Goal: Task Accomplishment & Management: Use online tool/utility

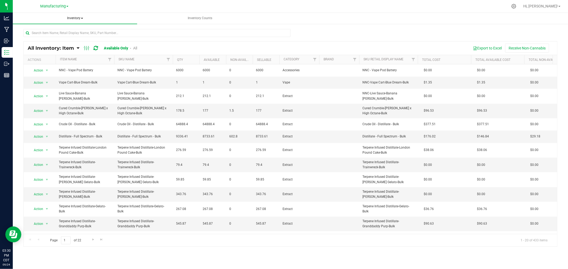
click at [78, 19] on span "Inventory" at bounding box center [75, 18] width 124 height 11
click at [70, 33] on li "All packages" at bounding box center [75, 32] width 124 height 6
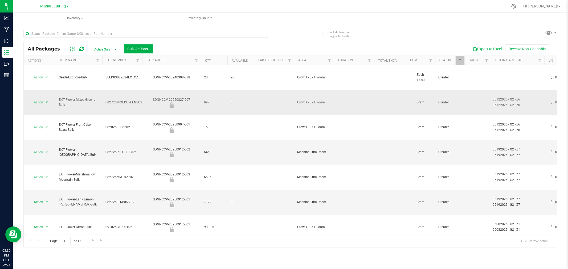
click at [45, 100] on span "select" at bounding box center [47, 102] width 4 height 4
click at [47, 142] on li "Unlock package" at bounding box center [46, 143] width 34 height 8
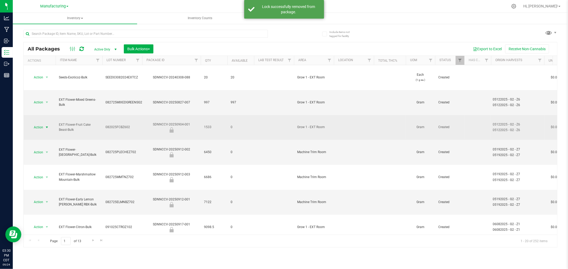
click at [47, 125] on span "select" at bounding box center [47, 127] width 4 height 4
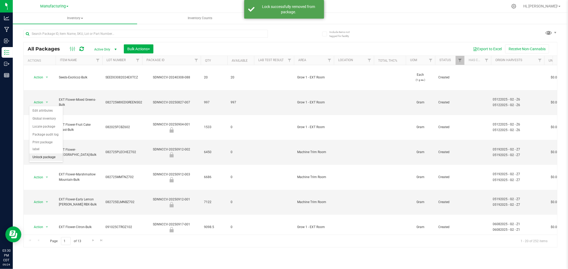
click at [54, 158] on li "Unlock package" at bounding box center [46, 158] width 34 height 8
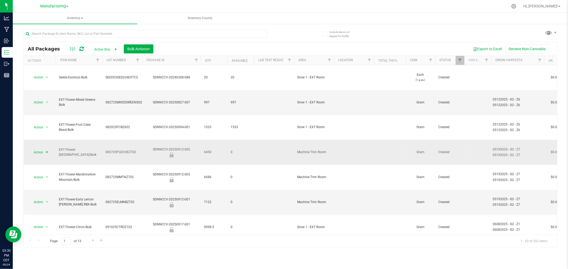
click at [48, 150] on span "select" at bounding box center [47, 152] width 4 height 4
click at [46, 170] on li "Unlock package" at bounding box center [46, 172] width 34 height 8
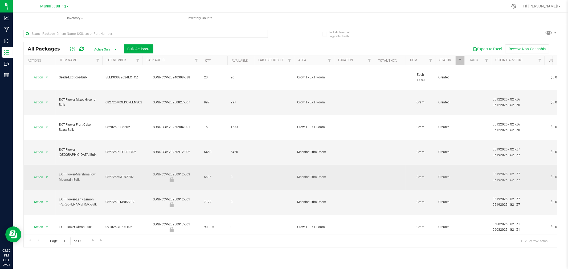
click at [44, 174] on span "select" at bounding box center [47, 177] width 7 height 7
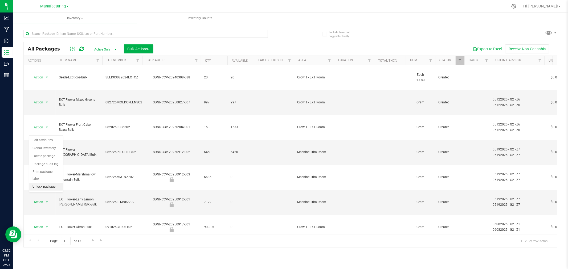
click at [50, 187] on li "Unlock package" at bounding box center [46, 187] width 34 height 8
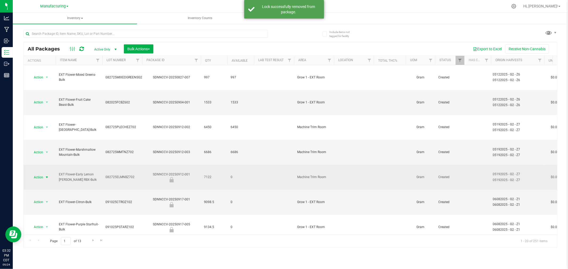
click at [47, 175] on span "select" at bounding box center [47, 177] width 4 height 4
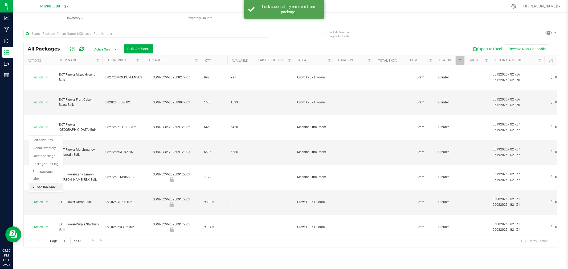
click at [49, 186] on li "Unlock package" at bounding box center [46, 187] width 34 height 8
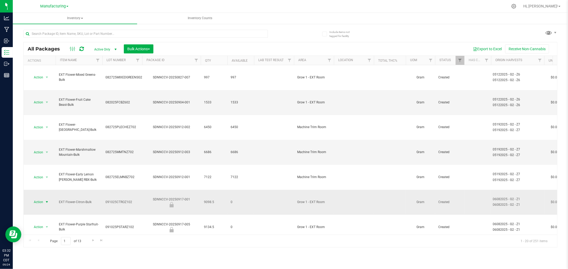
click at [46, 200] on span "select" at bounding box center [47, 202] width 4 height 4
click at [46, 200] on li "Unlock package" at bounding box center [46, 202] width 34 height 8
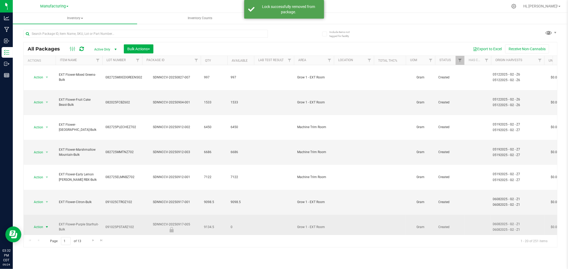
click at [46, 225] on span "select" at bounding box center [47, 227] width 4 height 4
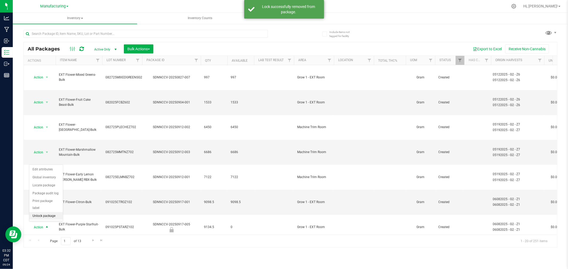
click at [51, 214] on li "Unlock package" at bounding box center [46, 216] width 34 height 8
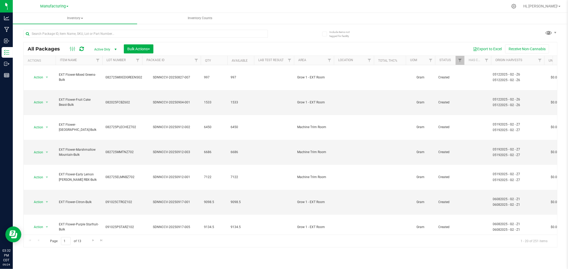
click at [46, 250] on span "select" at bounding box center [47, 252] width 4 height 4
click at [53, 231] on li "Unlock package" at bounding box center [46, 231] width 34 height 8
click at [54, 246] on li "Unlock package" at bounding box center [46, 246] width 34 height 8
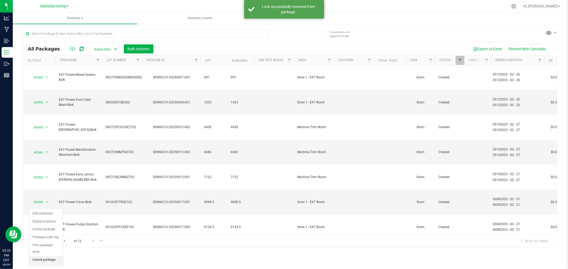
click at [51, 259] on li "Unlock package" at bounding box center [46, 260] width 34 height 8
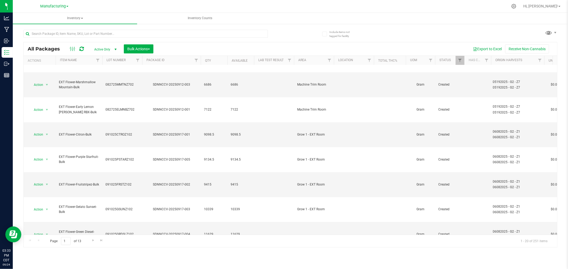
scroll to position [64, 0]
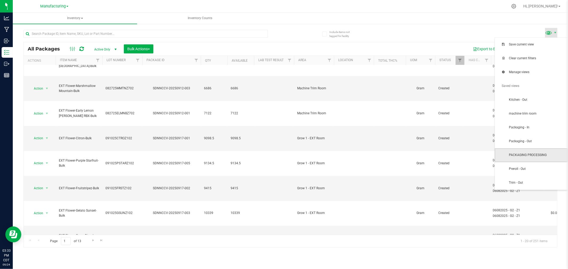
click at [552, 150] on span "PACKAGING PROCESSING" at bounding box center [531, 156] width 73 height 14
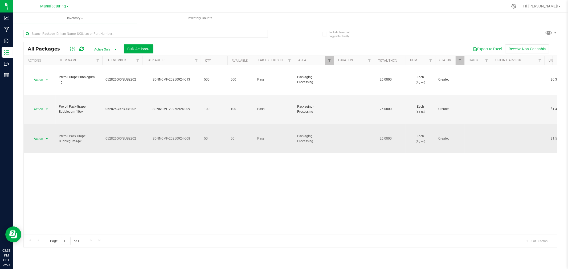
click at [47, 139] on span "select" at bounding box center [47, 139] width 4 height 4
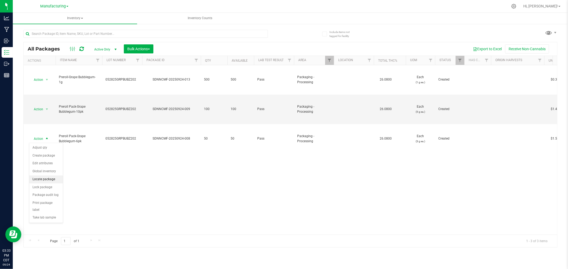
click at [47, 180] on li "Locate package" at bounding box center [46, 180] width 34 height 8
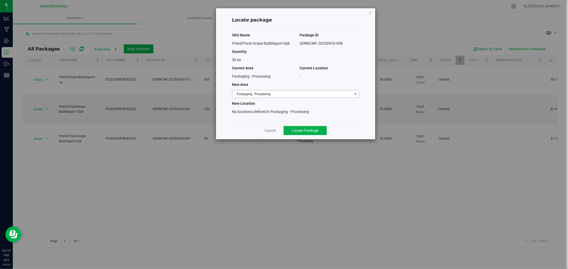
click at [338, 93] on span "Packaging - Processing" at bounding box center [292, 94] width 120 height 7
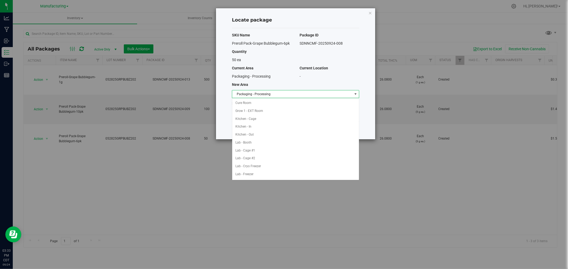
scroll to position [87, 0]
click at [278, 170] on li "Packaging - Out" at bounding box center [295, 167] width 127 height 8
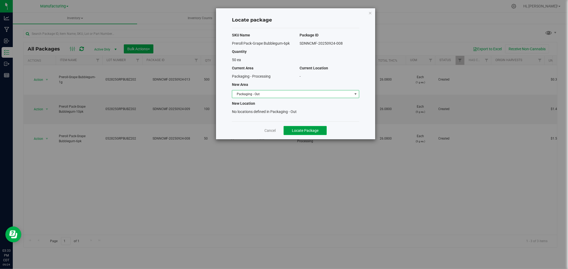
click at [302, 133] on span "Locate Package" at bounding box center [305, 131] width 27 height 4
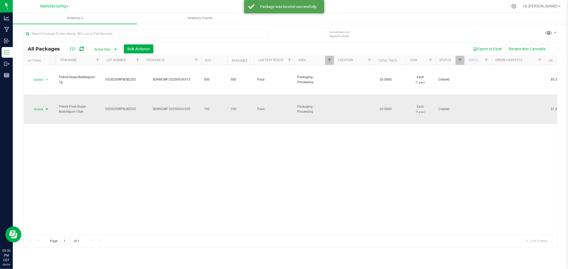
click at [46, 109] on span "select" at bounding box center [47, 109] width 4 height 4
click at [44, 147] on li "Locate package" at bounding box center [46, 150] width 34 height 8
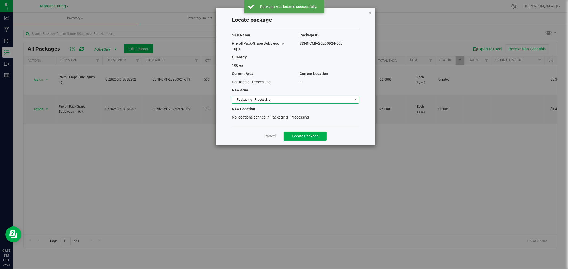
click at [276, 98] on span "Packaging - Processing" at bounding box center [292, 99] width 120 height 7
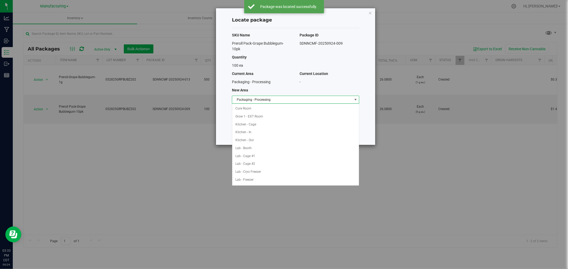
scroll to position [87, 0]
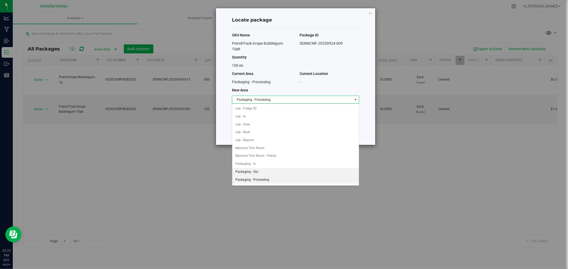
click at [266, 171] on li "Packaging - Out" at bounding box center [295, 172] width 127 height 8
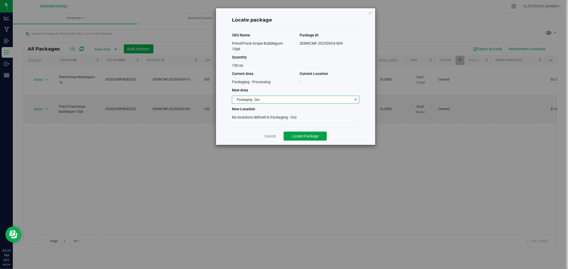
click at [293, 135] on span "Locate Package" at bounding box center [305, 136] width 27 height 4
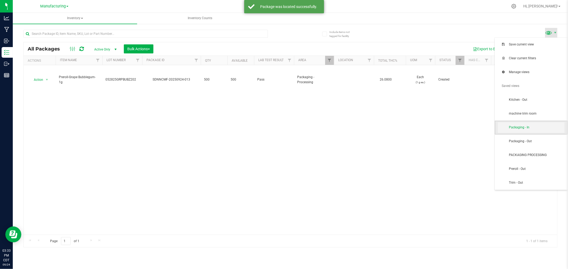
click at [532, 126] on span "Packaging - In" at bounding box center [536, 127] width 55 height 5
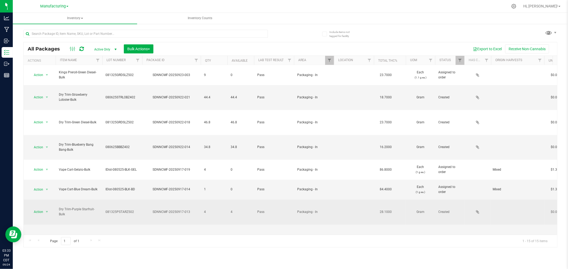
scroll to position [49, 0]
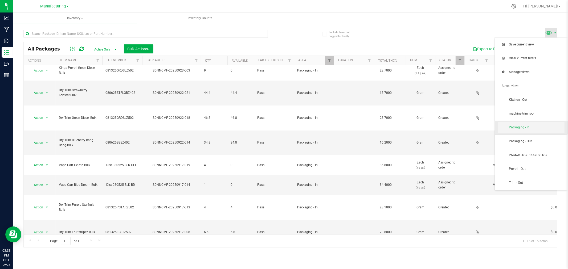
click at [526, 129] on span "Packaging - In" at bounding box center [536, 127] width 55 height 5
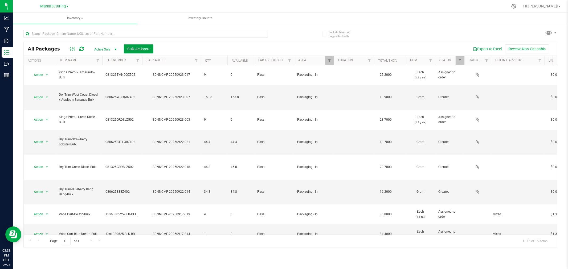
click at [150, 49] on span "button" at bounding box center [149, 49] width 2 height 1
click at [152, 62] on span "Add to manufacturing run" at bounding box center [147, 61] width 40 height 4
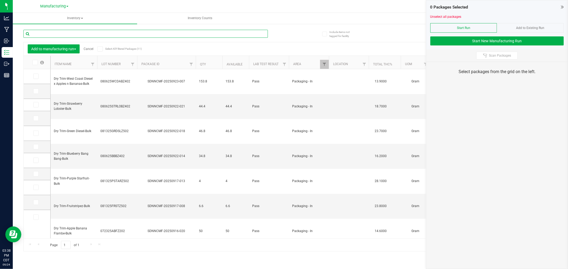
click at [57, 33] on input "text" at bounding box center [145, 34] width 244 height 8
type input "DRY"
click at [34, 63] on icon at bounding box center [34, 63] width 3 height 0
click at [0, 0] on input "checkbox" at bounding box center [0, 0] width 0 height 0
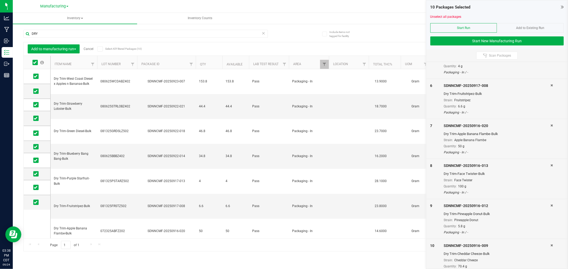
scroll to position [207, 0]
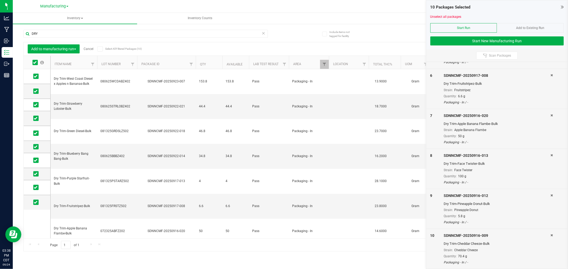
click at [478, 35] on div at bounding box center [496, 34] width 133 height 4
click at [473, 40] on button "Start New Manufacturing Run" at bounding box center [496, 40] width 133 height 9
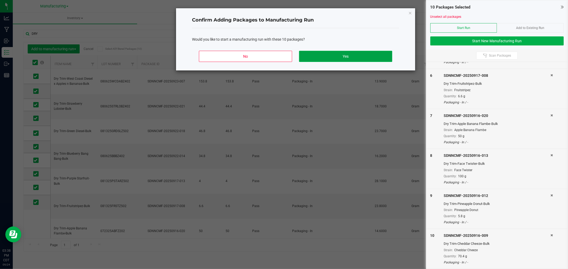
click at [366, 53] on button "Yes" at bounding box center [345, 56] width 93 height 11
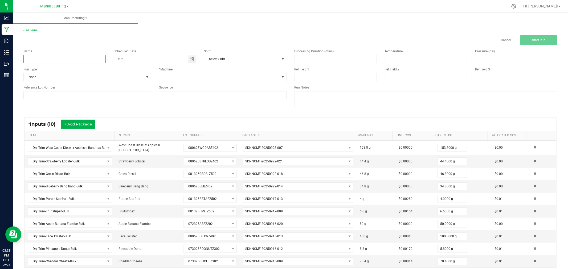
click at [79, 60] on input at bounding box center [64, 59] width 82 height 8
type input "[DATE]-MIXED GREENS DRY TRIM"
click at [75, 75] on span "None" at bounding box center [84, 76] width 120 height 7
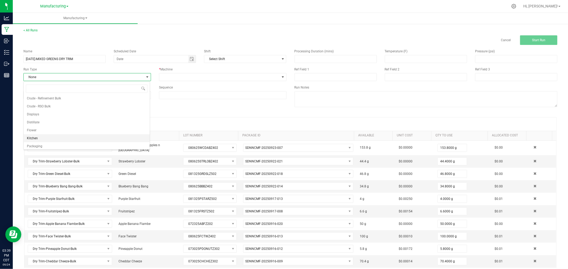
scroll to position [27, 0]
click at [55, 136] on li "Packaging" at bounding box center [87, 137] width 126 height 8
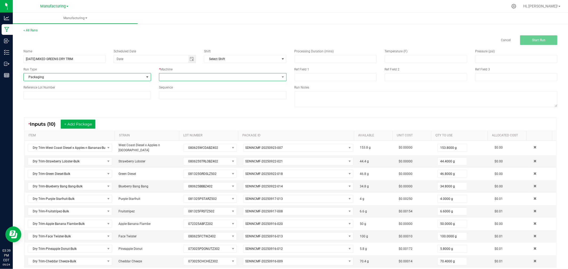
click at [211, 81] on span at bounding box center [219, 76] width 120 height 7
drag, startPoint x: 186, startPoint y: 126, endPoint x: 190, endPoint y: 124, distance: 4.8
click at [186, 126] on li "Packaging" at bounding box center [221, 124] width 126 height 9
click at [125, 99] on div "Reference Lot Number Sequence" at bounding box center [154, 92] width 271 height 14
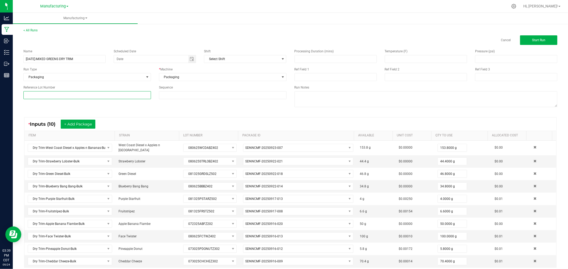
click at [128, 93] on input at bounding box center [87, 95] width 128 height 8
type input "092425MIXTRIM"
click at [184, 112] on div "Name [DATE]-MIXED GREENS DRY TRIM Scheduled Date Shift Select Shift Run Type Pa…" at bounding box center [290, 79] width 542 height 68
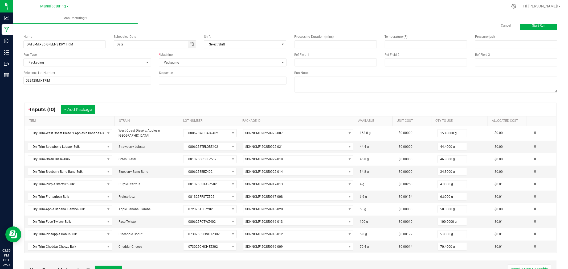
scroll to position [0, 0]
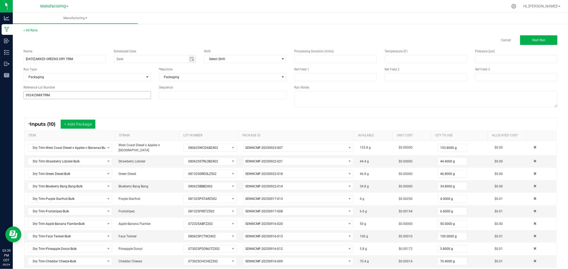
drag, startPoint x: 46, startPoint y: 91, endPoint x: 46, endPoint y: 94, distance: 3.7
click at [46, 91] on div "Reference Lot Number 092425MIXTRIM" at bounding box center [86, 92] width 135 height 14
click at [46, 94] on input "092425MIXTRIM" at bounding box center [87, 95] width 128 height 8
click at [150, 116] on div "* Inputs (10) + Add Package ITEM STRAIN LOT NUMBER PACKAGE ID AVAILABLE Unit Co…" at bounding box center [290, 193] width 542 height 160
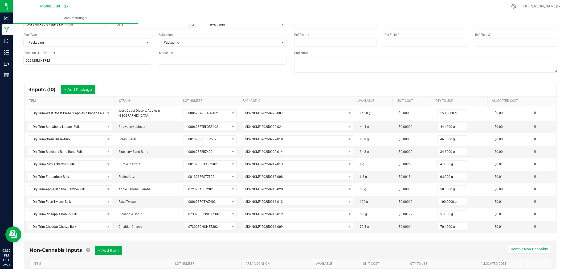
scroll to position [5, 0]
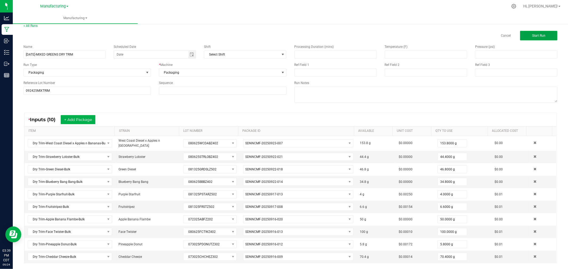
click at [538, 38] on button "Start Run" at bounding box center [538, 36] width 37 height 10
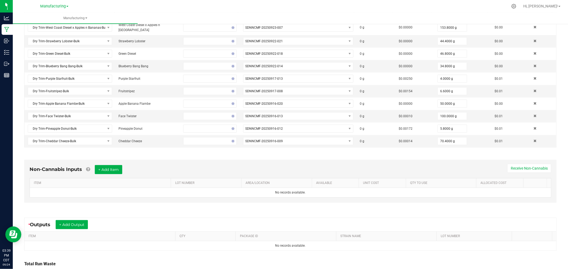
scroll to position [148, 0]
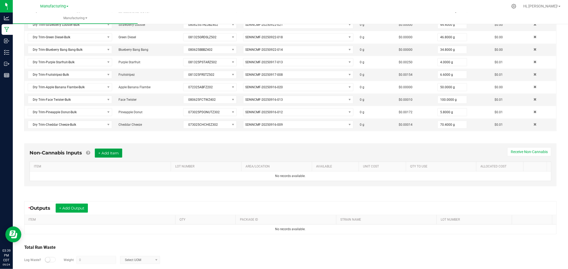
click at [117, 151] on button "+ Add Item" at bounding box center [108, 153] width 27 height 9
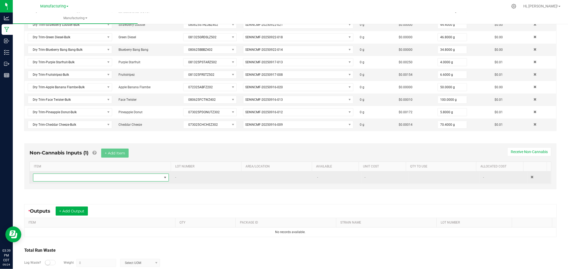
click at [133, 180] on span "NO DATA FOUND" at bounding box center [97, 177] width 129 height 7
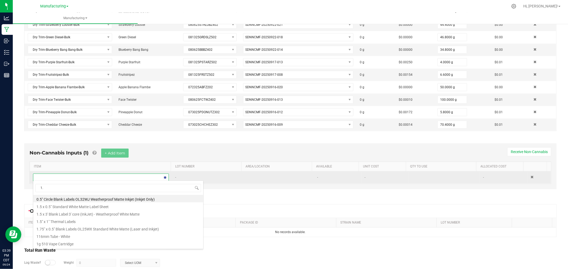
type input "1.5"
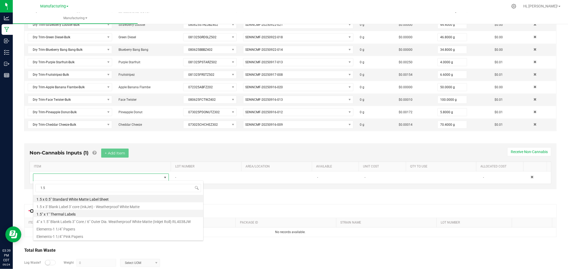
click at [87, 211] on li "1.5" x 1" Thermal Labels" at bounding box center [118, 213] width 170 height 7
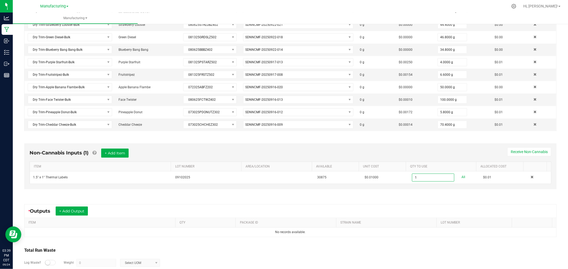
type input "1 ea"
click at [385, 208] on div "* Outputs + Add Output" at bounding box center [290, 211] width 532 height 13
click at [88, 212] on button "+ Add Output" at bounding box center [72, 211] width 32 height 9
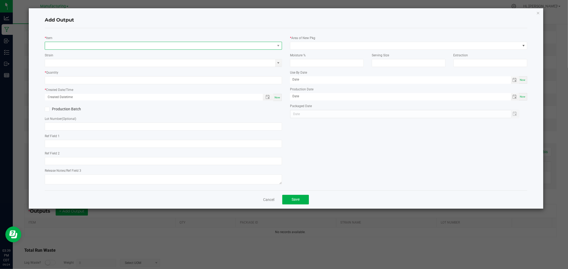
click at [122, 42] on span "NO DATA FOUND" at bounding box center [163, 46] width 237 height 8
type input "DRY TRIM-MIXED"
click at [102, 65] on li "Dry Trim-Mixed Greens-Bulk" at bounding box center [163, 67] width 237 height 7
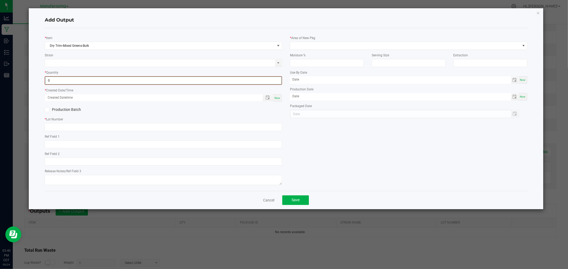
click at [104, 83] on input "0" at bounding box center [163, 80] width 236 height 7
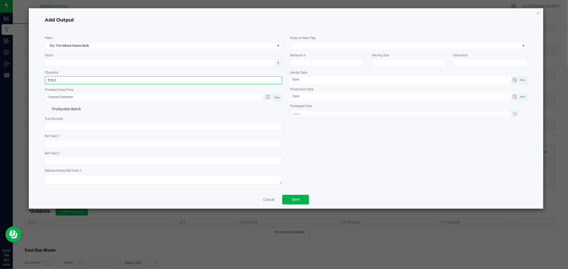
type input "510.2000 g"
click at [188, 92] on div "* Created Date/Time Now" at bounding box center [163, 94] width 237 height 14
click at [281, 97] on div "Now" at bounding box center [277, 97] width 9 height 7
type input "[DATE] 3:40 PM"
type input "[DATE]"
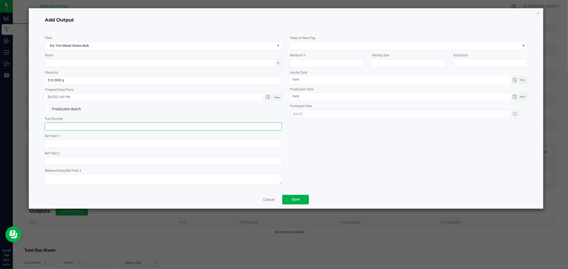
click at [247, 131] on input "text" at bounding box center [163, 127] width 237 height 8
paste input "092425MIXTRIM"
type input "092425MIXTRIM"
click at [308, 46] on span at bounding box center [405, 45] width 230 height 7
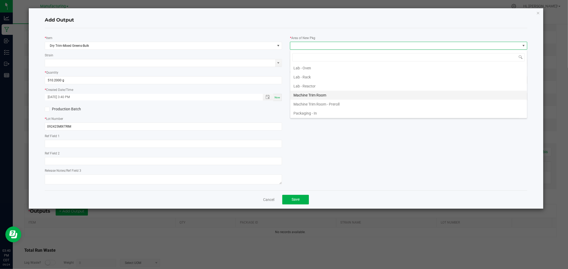
scroll to position [148, 0]
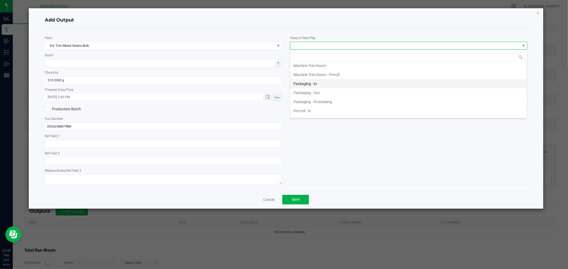
click at [319, 81] on li "Packaging - In" at bounding box center [408, 83] width 237 height 9
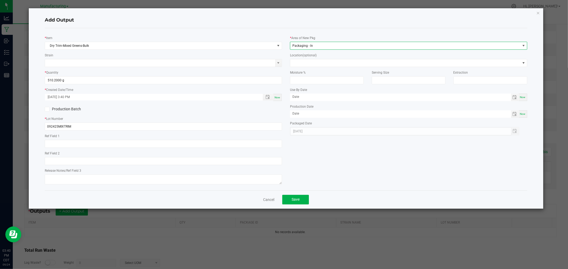
click at [310, 49] on span "Packaging - In" at bounding box center [405, 45] width 230 height 7
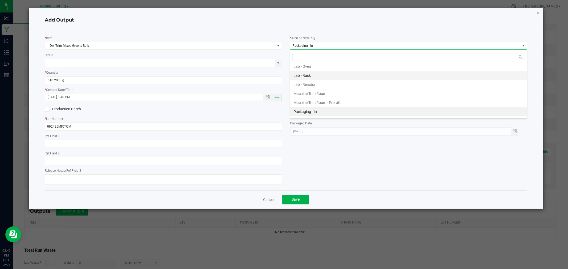
click at [314, 74] on li "Lab - Rack" at bounding box center [408, 75] width 237 height 9
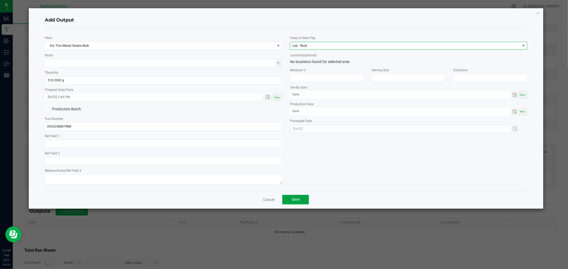
click at [294, 200] on span "Save" at bounding box center [295, 200] width 8 height 4
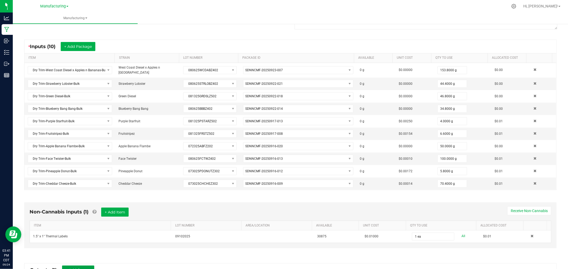
scroll to position [0, 0]
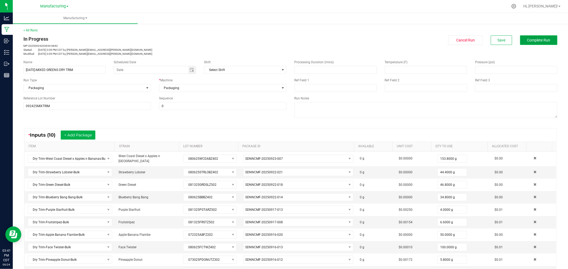
click at [539, 39] on span "Complete Run" at bounding box center [538, 40] width 23 height 4
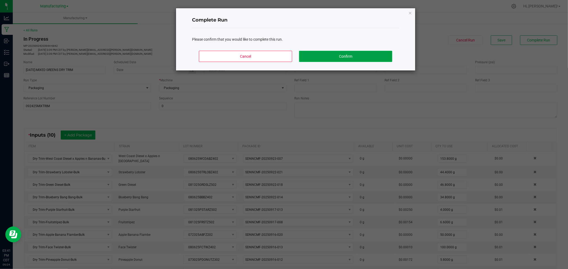
click at [357, 53] on button "Confirm" at bounding box center [345, 56] width 93 height 11
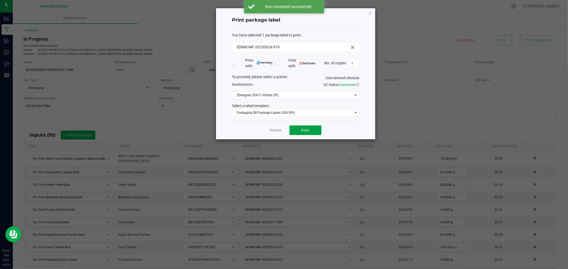
click at [300, 130] on button "Print" at bounding box center [305, 131] width 32 height 10
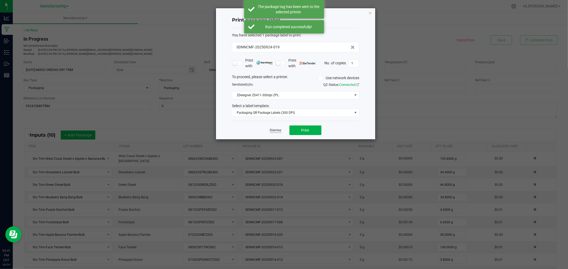
click at [277, 131] on link "Dismiss" at bounding box center [275, 130] width 11 height 5
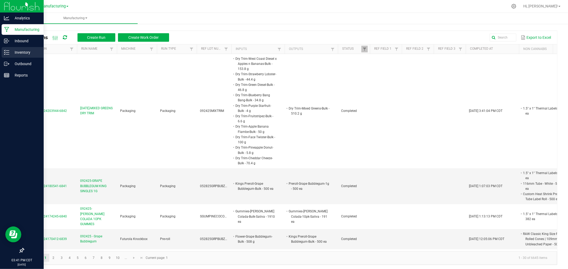
click at [18, 52] on p "Inventory" at bounding box center [25, 52] width 32 height 6
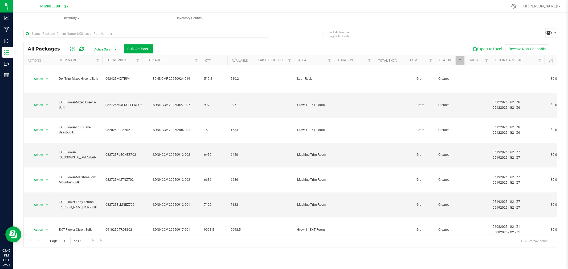
click at [549, 35] on span at bounding box center [549, 33] width 8 height 8
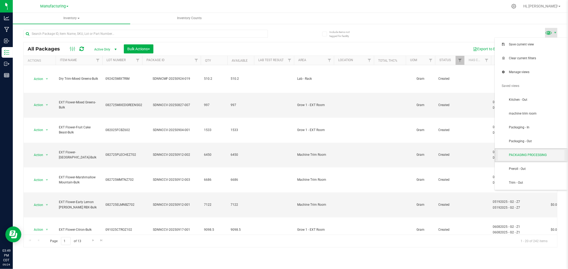
click at [538, 151] on span "PACKAGING PROCESSING" at bounding box center [531, 155] width 67 height 11
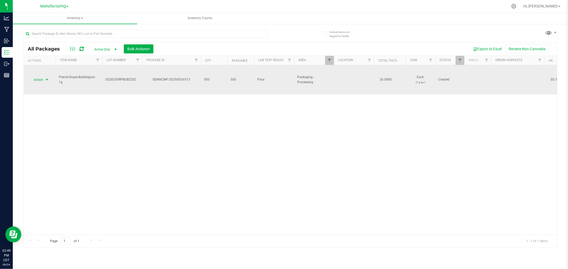
click at [44, 79] on span "select" at bounding box center [47, 79] width 7 height 7
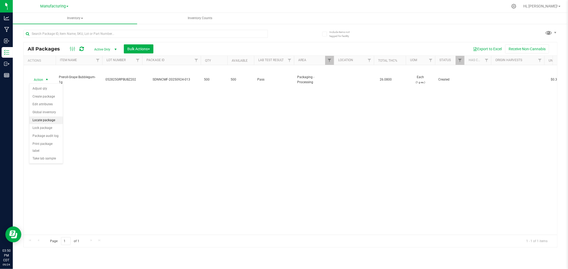
click at [51, 121] on li "Locate package" at bounding box center [46, 121] width 34 height 8
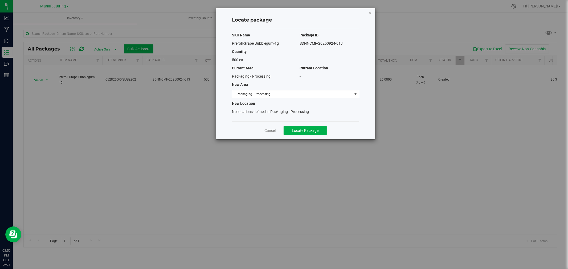
click at [294, 95] on span "Packaging - Processing" at bounding box center [292, 94] width 120 height 7
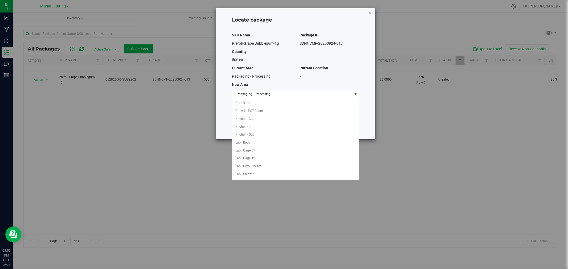
scroll to position [87, 0]
click at [271, 167] on li "Packaging - Out" at bounding box center [295, 167] width 127 height 8
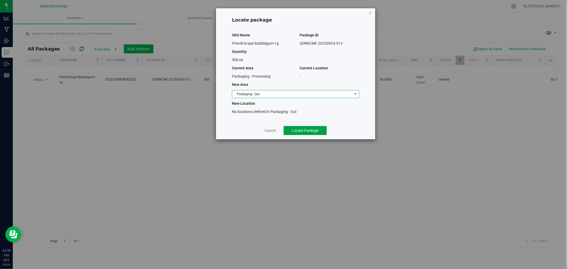
click at [314, 131] on span "Locate Package" at bounding box center [305, 131] width 27 height 4
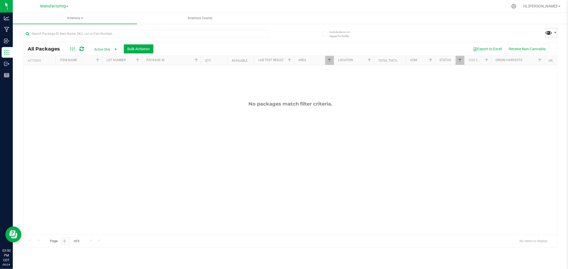
click at [547, 34] on span at bounding box center [549, 33] width 8 height 8
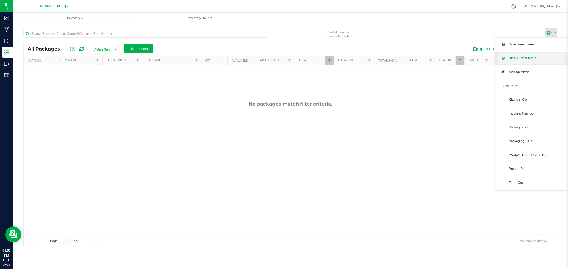
click at [543, 57] on span "Clear current filters" at bounding box center [536, 58] width 55 height 5
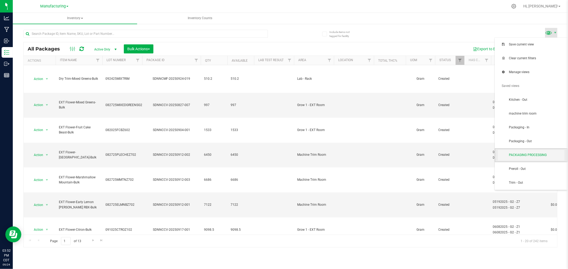
click at [522, 155] on span "PACKAGING PROCESSING" at bounding box center [536, 155] width 55 height 5
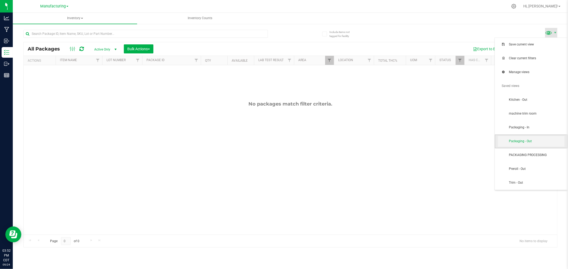
click at [527, 138] on span "Packaging - Out" at bounding box center [531, 141] width 67 height 11
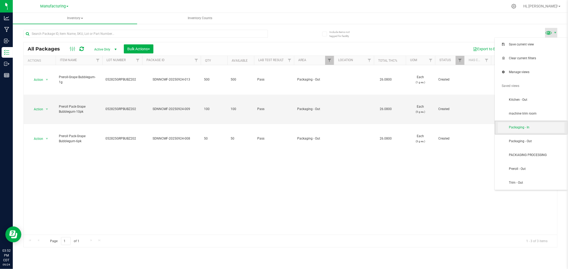
click at [537, 129] on span "Packaging - In" at bounding box center [536, 127] width 55 height 5
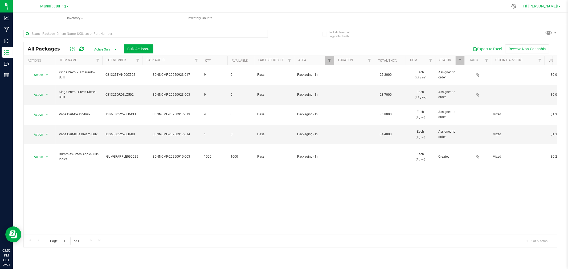
click at [552, 6] on span "Hi, [PERSON_NAME]!" at bounding box center [540, 6] width 35 height 4
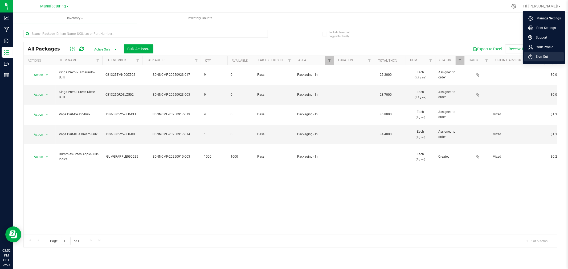
click at [545, 55] on span "Sign Out" at bounding box center [539, 56] width 15 height 5
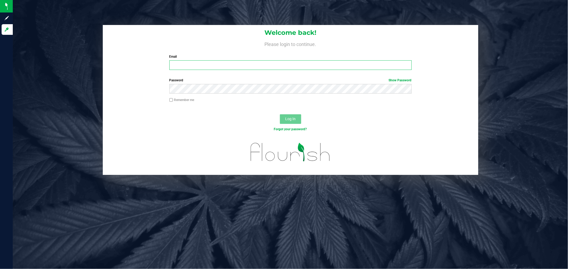
drag, startPoint x: 237, startPoint y: 61, endPoint x: 235, endPoint y: 63, distance: 3.2
click at [237, 61] on input "Email" at bounding box center [290, 65] width 242 height 10
